Goal: Find specific page/section: Find specific page/section

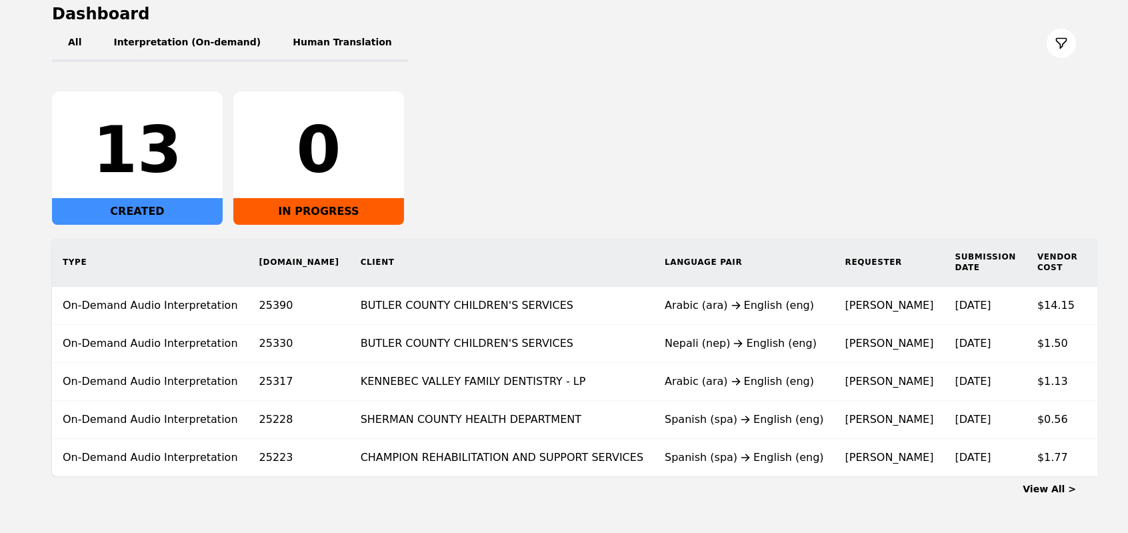
scroll to position [203, 0]
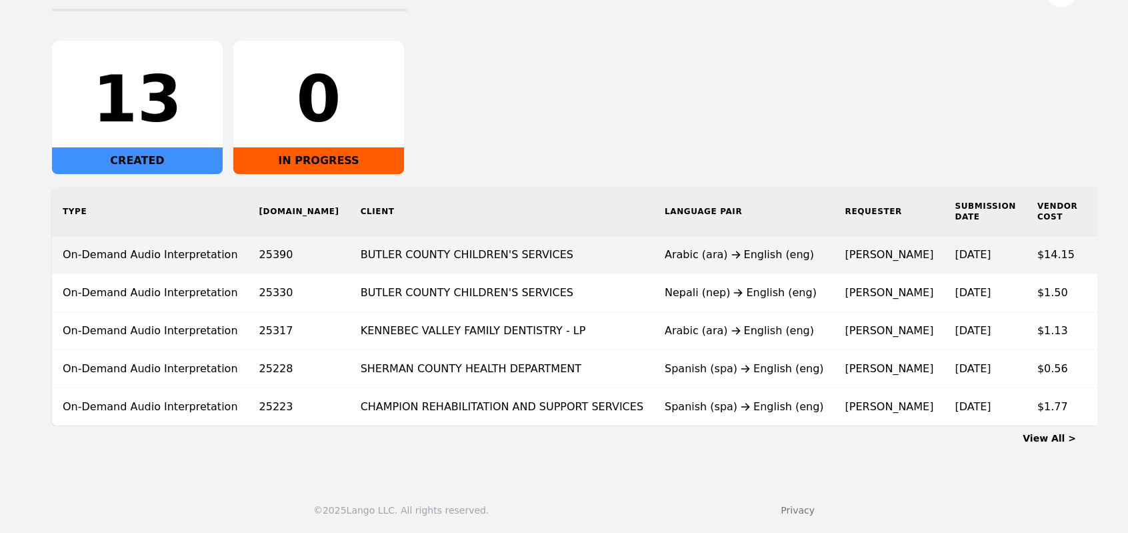
click at [461, 251] on td "BUTLER COUNTY CHILDREN'S SERVICES" at bounding box center [502, 255] width 304 height 38
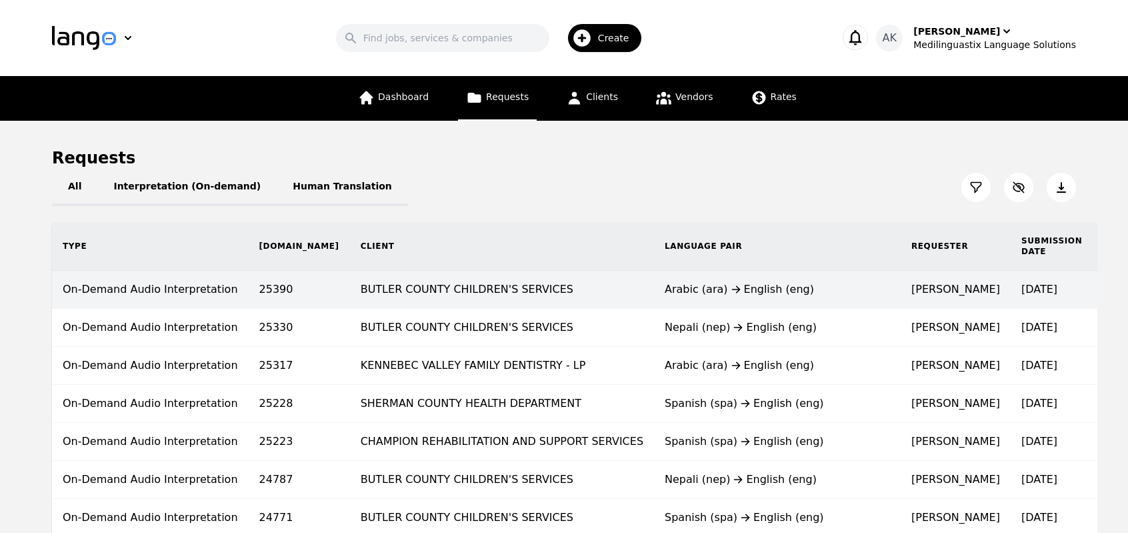
click at [665, 293] on div "Arabic (ara) English (eng)" at bounding box center [777, 289] width 225 height 16
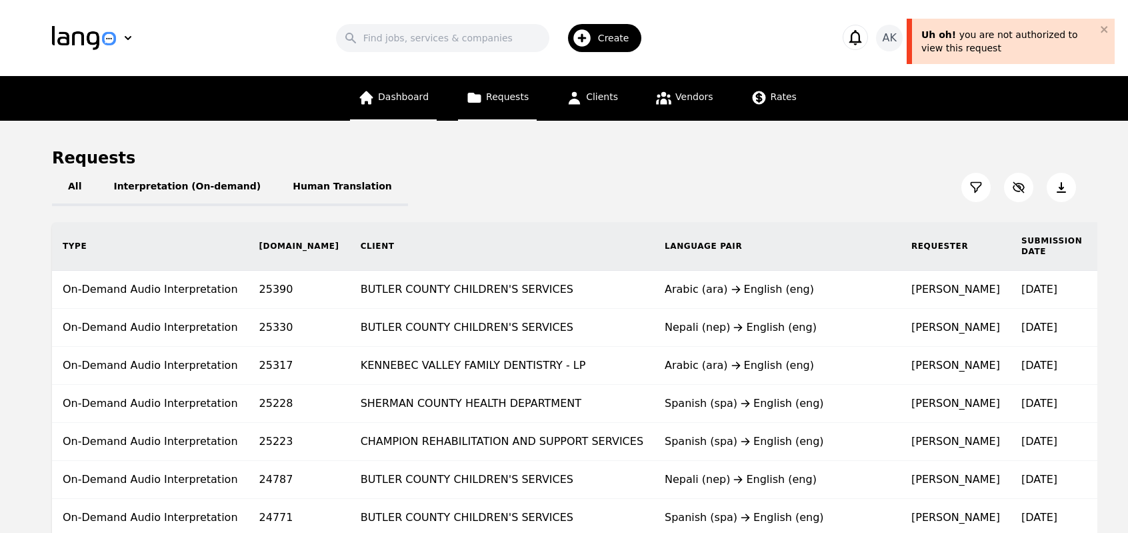
click at [437, 95] on link "Dashboard" at bounding box center [393, 98] width 87 height 45
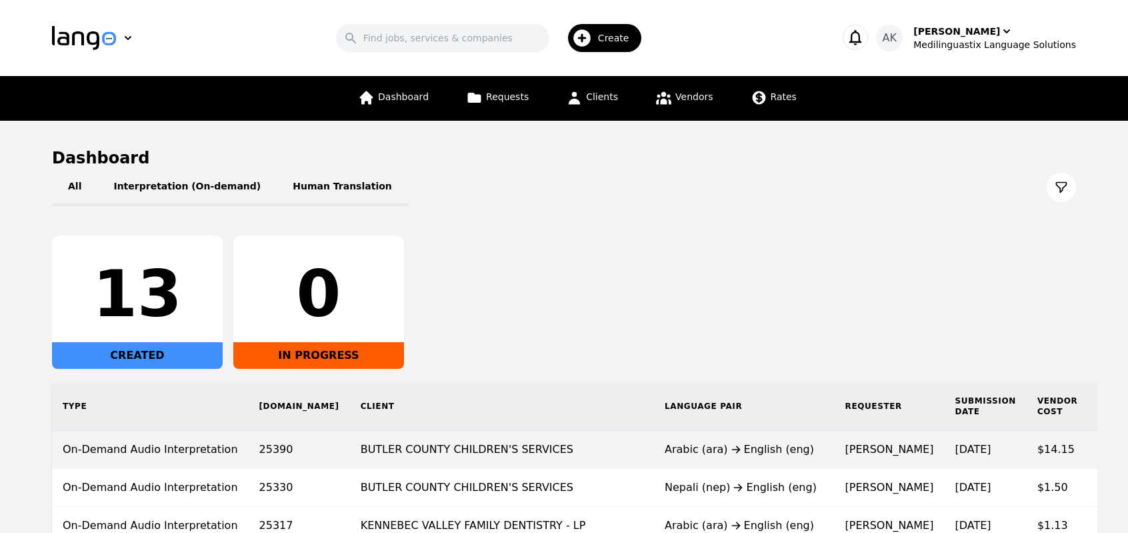
click at [448, 439] on td "BUTLER COUNTY CHILDREN'S SERVICES" at bounding box center [502, 450] width 304 height 38
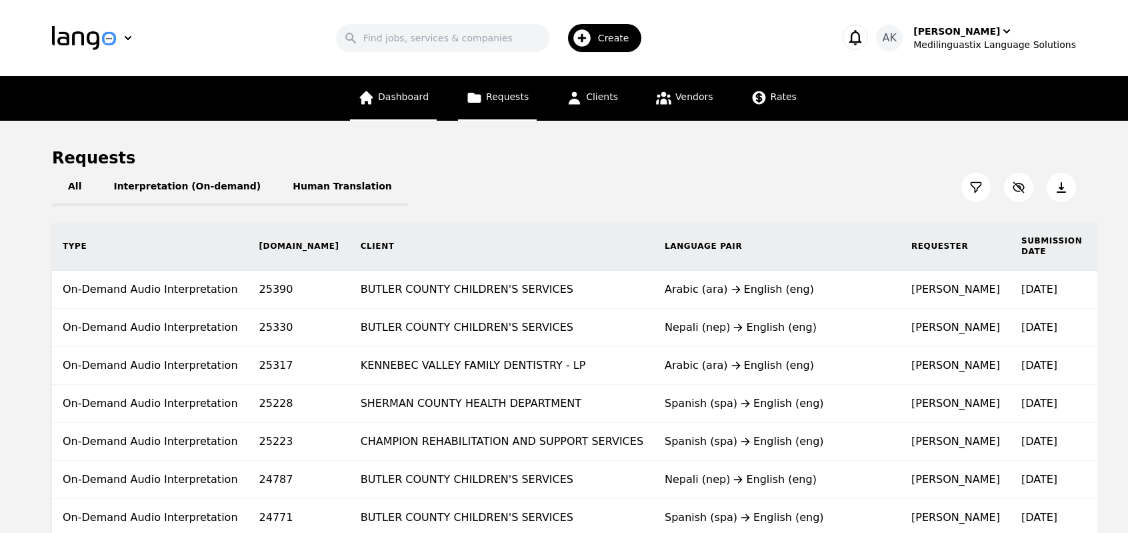
click at [387, 99] on link "Dashboard" at bounding box center [393, 98] width 87 height 45
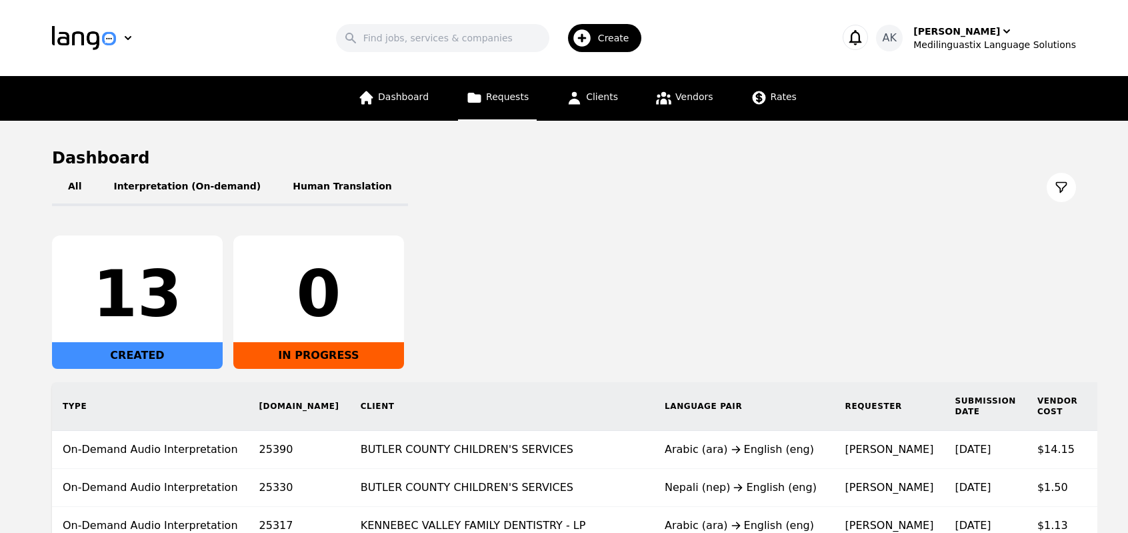
click at [509, 98] on span "Requests" at bounding box center [507, 96] width 43 height 11
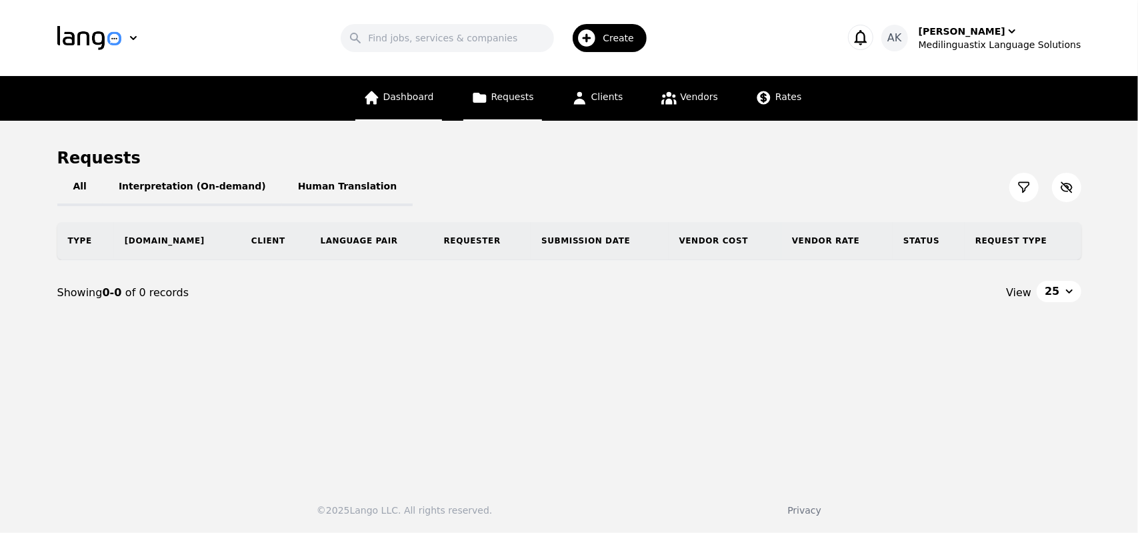
click at [401, 106] on link "Dashboard" at bounding box center [398, 98] width 87 height 45
